Goal: Entertainment & Leisure: Consume media (video, audio)

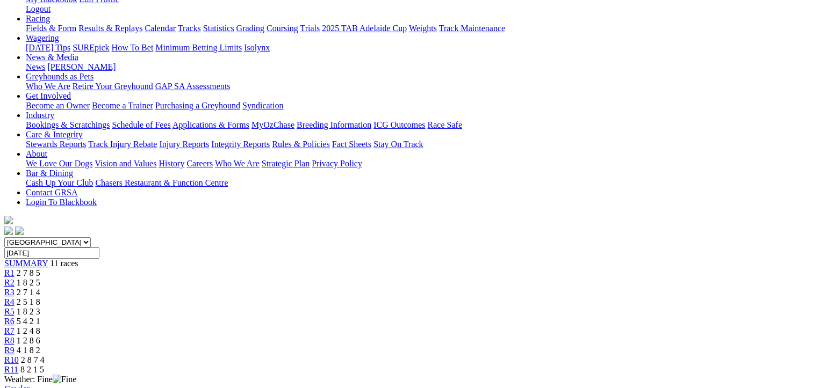
scroll to position [161, 0]
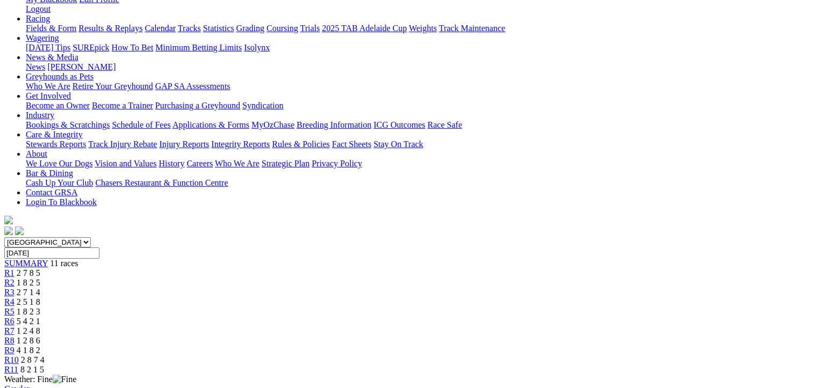
click at [40, 336] on span "1 2 8 6" at bounding box center [29, 340] width 24 height 9
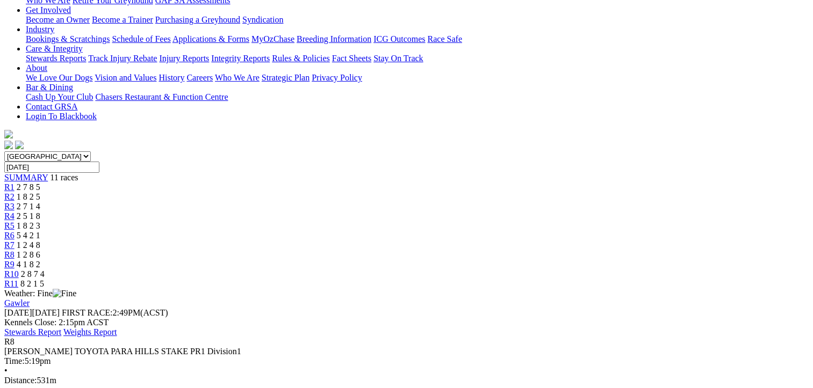
scroll to position [269, 0]
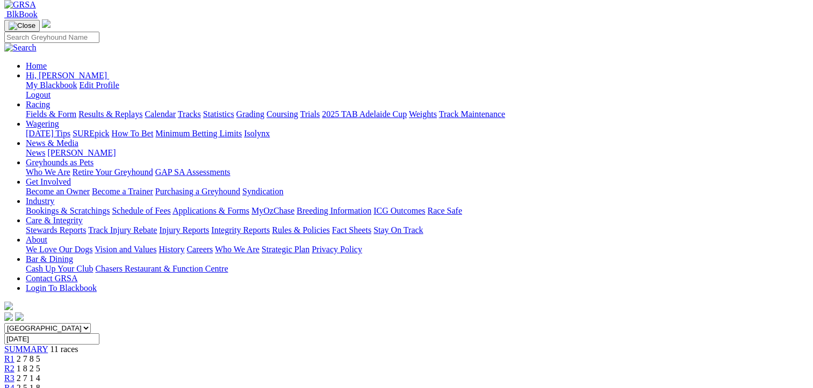
scroll to position [0, 0]
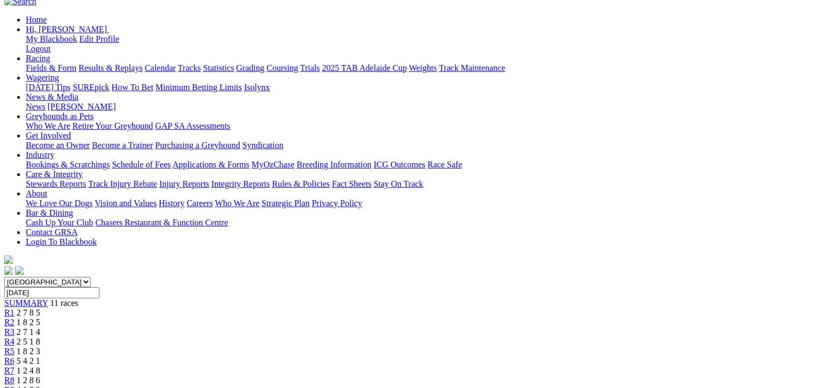
scroll to position [215, 0]
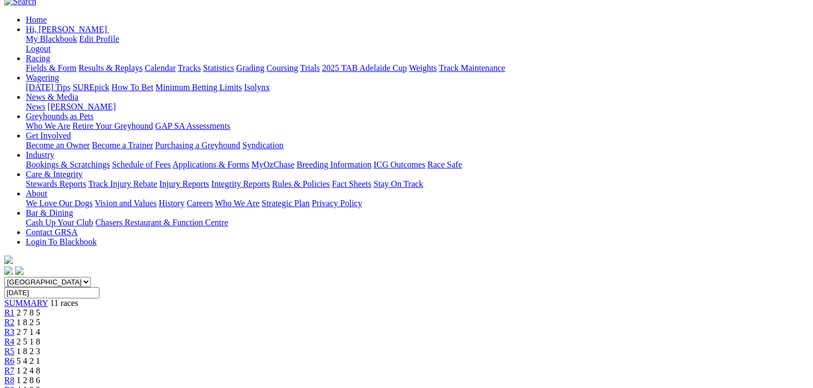
scroll to position [54, 0]
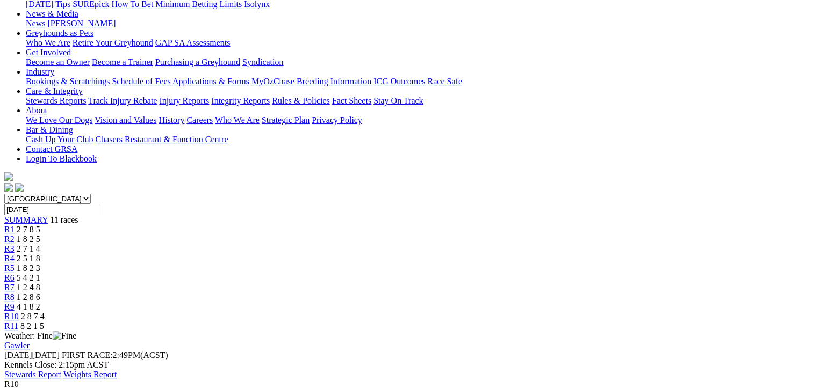
scroll to position [215, 0]
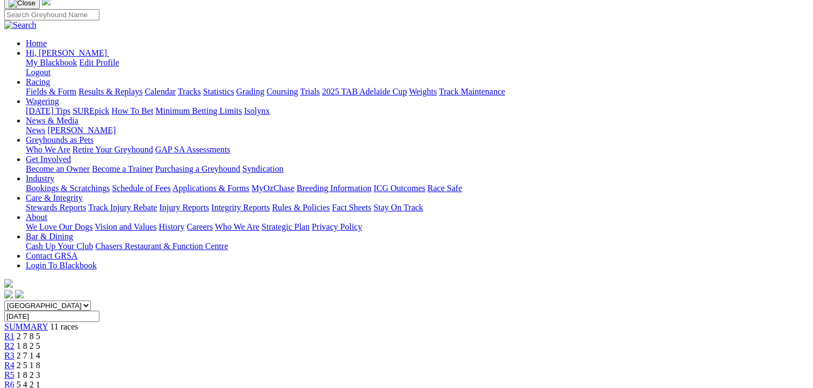
scroll to position [0, 0]
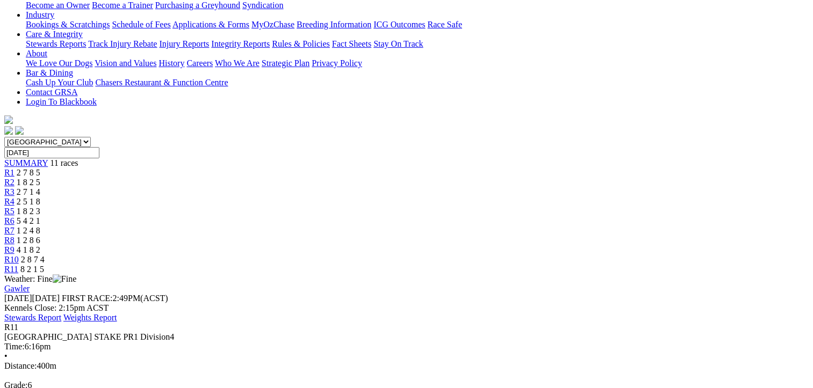
scroll to position [269, 0]
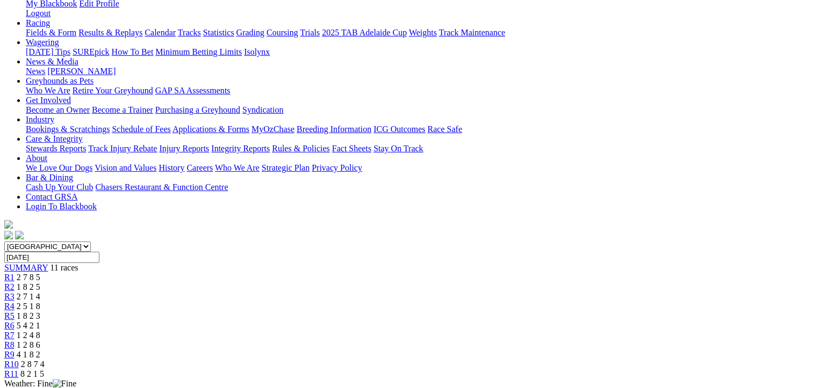
scroll to position [0, 0]
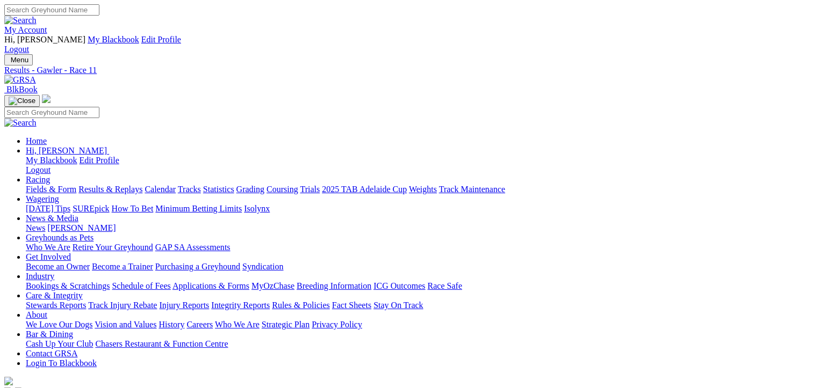
click at [47, 185] on link "Fields & Form" at bounding box center [51, 189] width 51 height 9
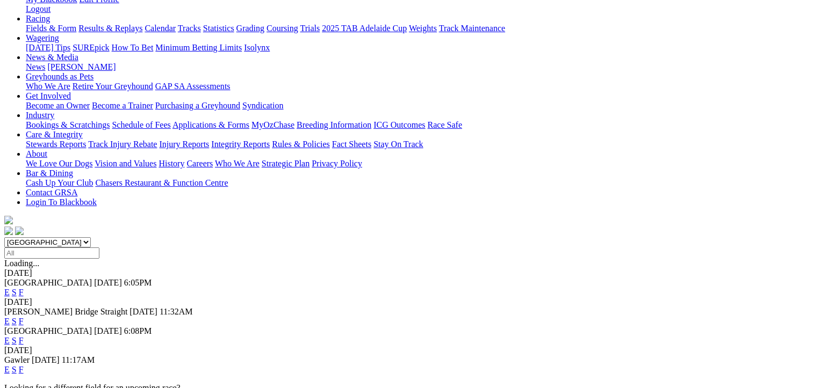
scroll to position [161, 0]
click at [24, 288] on link "F" at bounding box center [21, 292] width 5 height 9
